Goal: Navigation & Orientation: Find specific page/section

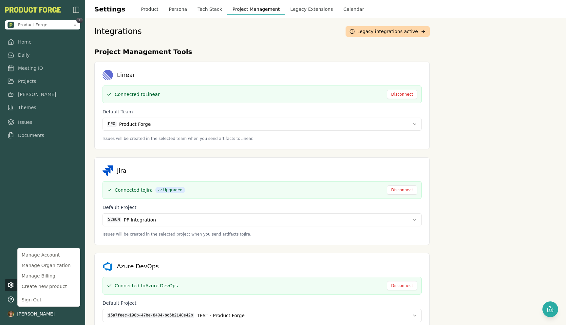
click at [22, 68] on html "Product Forge 1 Home Daily Meeting IQ Projects [PERSON_NAME] Themes Issues Docu…" at bounding box center [283, 162] width 566 height 325
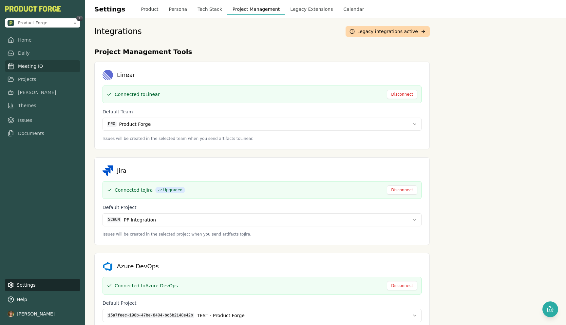
click at [29, 66] on link "Meeting IQ" at bounding box center [42, 66] width 75 height 12
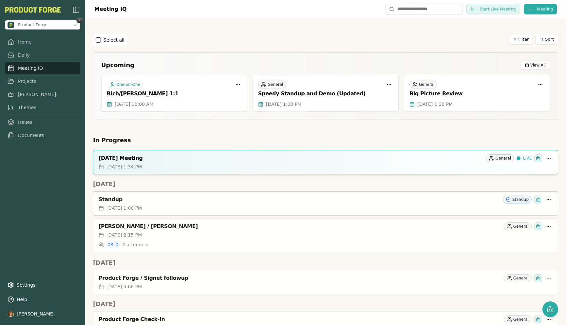
click at [163, 202] on div "Standup" at bounding box center [300, 199] width 402 height 7
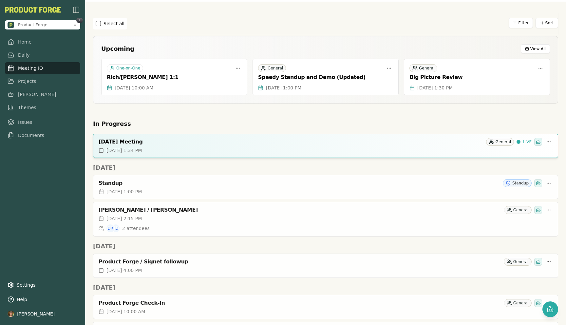
scroll to position [24, 0]
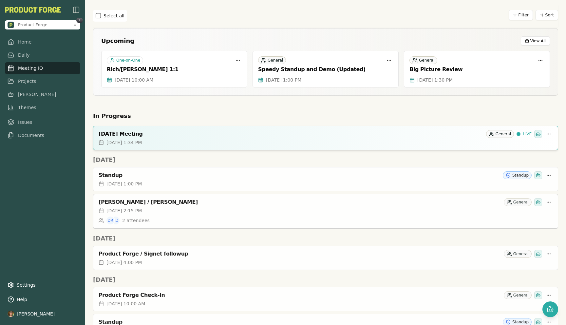
click at [139, 206] on div "[PERSON_NAME] / [PERSON_NAME] General" at bounding box center [326, 202] width 454 height 8
